Goal: Ask a question

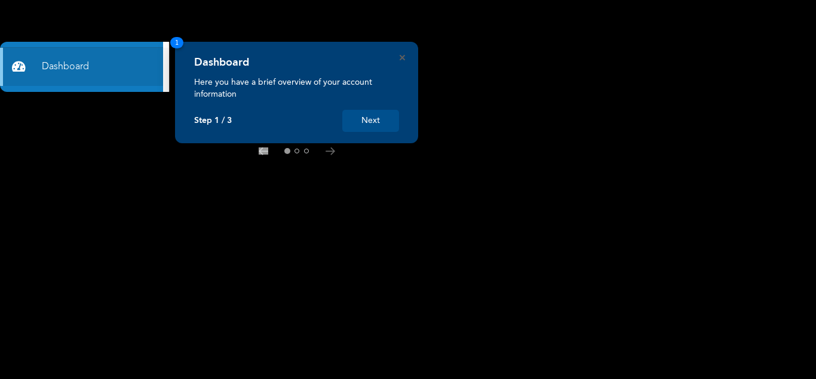
click at [375, 122] on button "Next" at bounding box center [370, 121] width 57 height 22
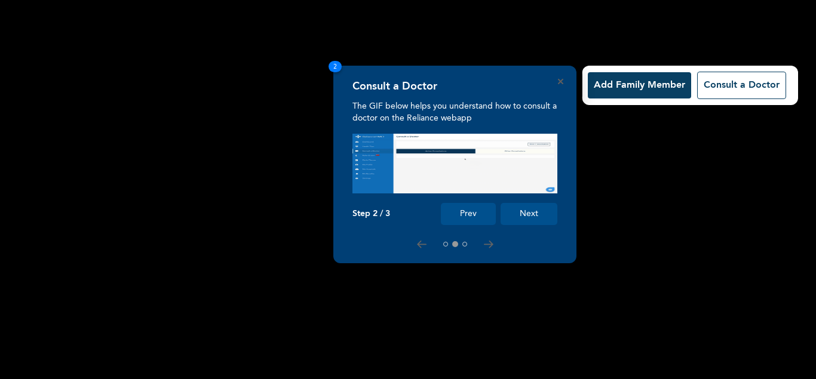
click at [631, 84] on button "Add Family Member" at bounding box center [639, 85] width 103 height 26
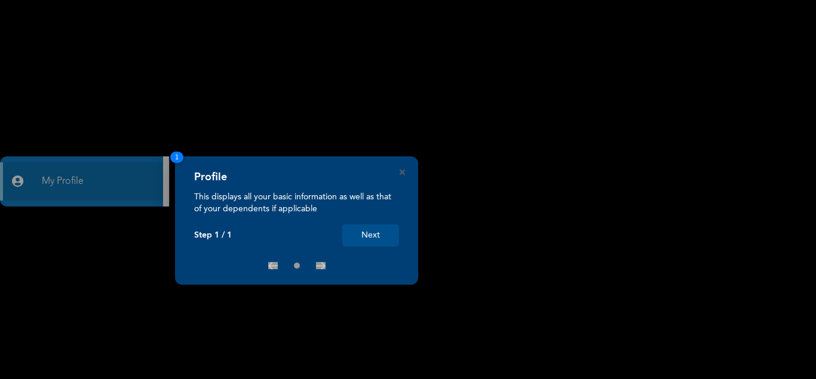
click at [378, 236] on button "Next" at bounding box center [370, 236] width 57 height 22
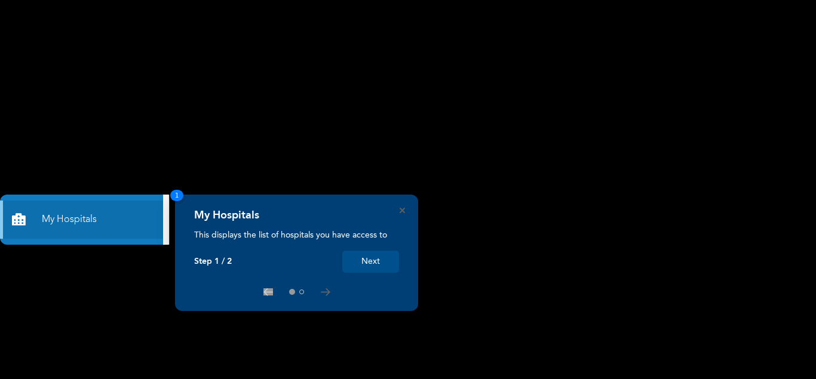
click at [376, 263] on button "Next" at bounding box center [370, 262] width 57 height 22
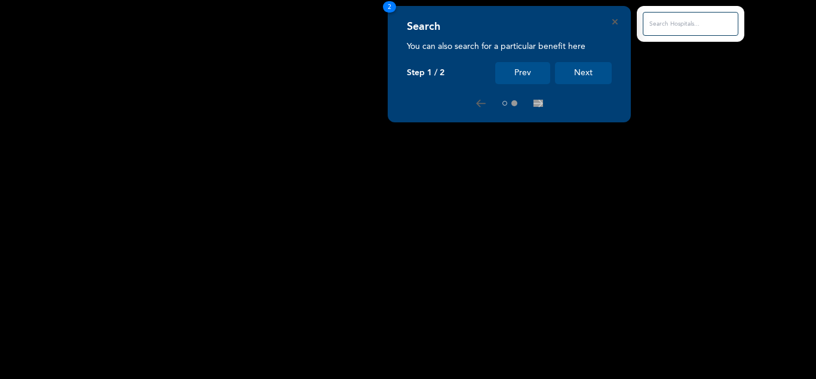
click at [594, 76] on button "Next" at bounding box center [583, 73] width 57 height 22
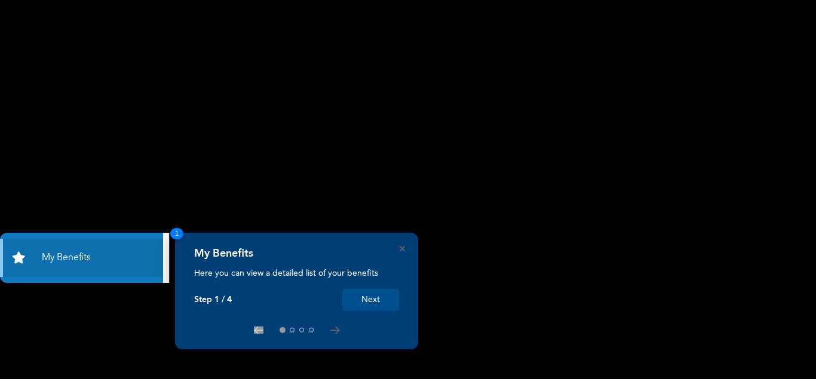
click at [366, 297] on button "Next" at bounding box center [370, 300] width 57 height 22
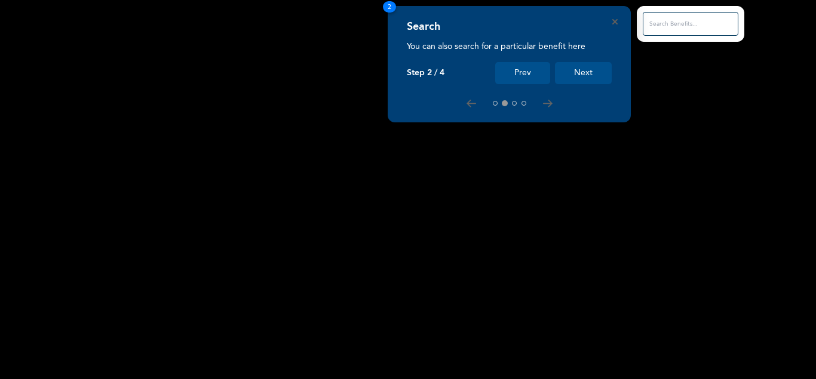
click at [705, 25] on input "text" at bounding box center [691, 24] width 96 height 24
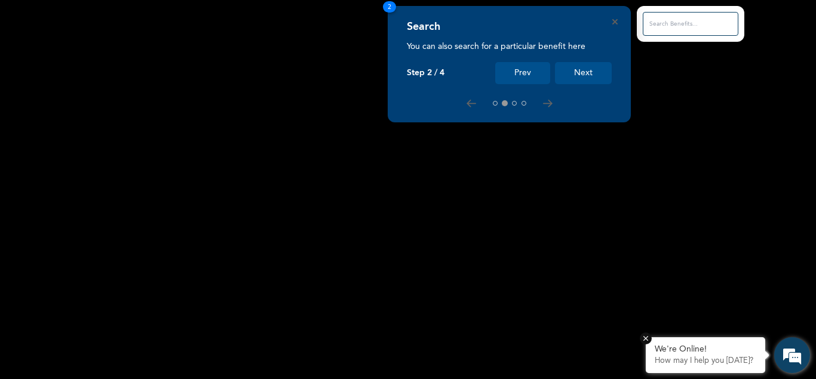
click at [722, 356] on div "We're Online! How may I help you today?" at bounding box center [705, 355] width 119 height 36
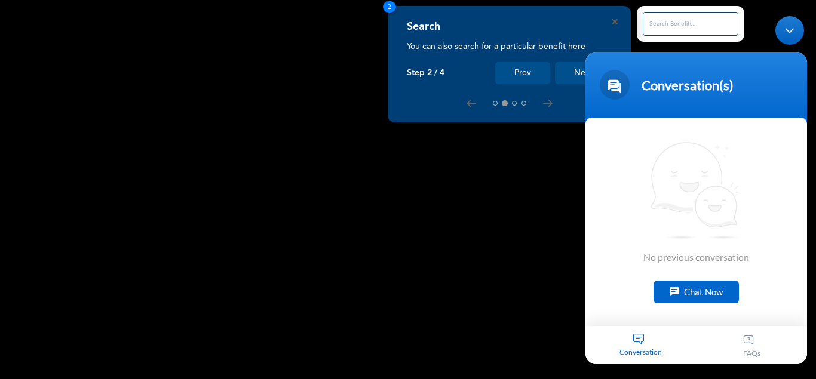
click at [717, 286] on div "Chat Now" at bounding box center [695, 291] width 85 height 23
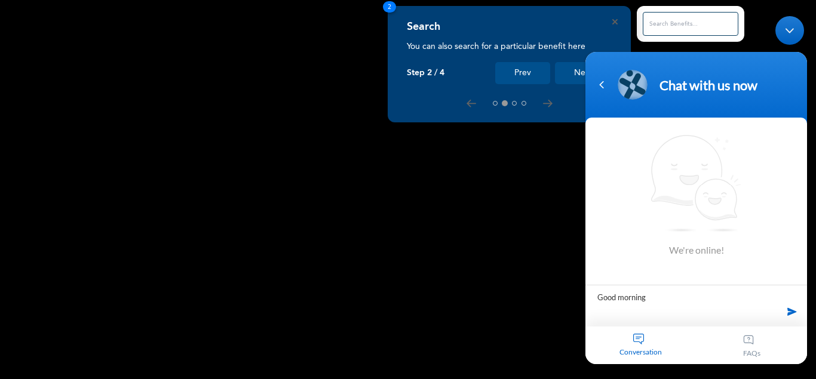
type textarea "Good morning"
click at [790, 312] on span at bounding box center [792, 311] width 18 height 18
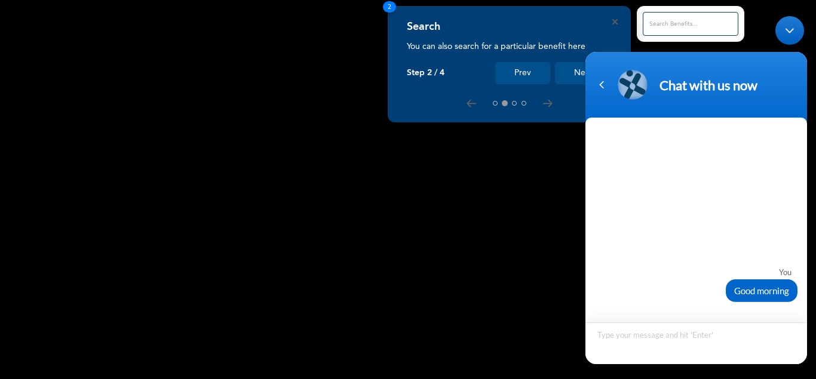
click at [647, 341] on textarea "Type your message and hit 'Enter'" at bounding box center [696, 343] width 222 height 42
type textarea "i downloaded"
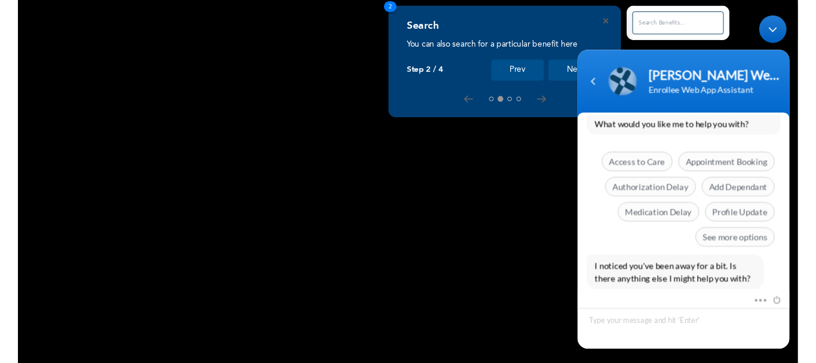
scroll to position [386, 0]
